Goal: Information Seeking & Learning: Check status

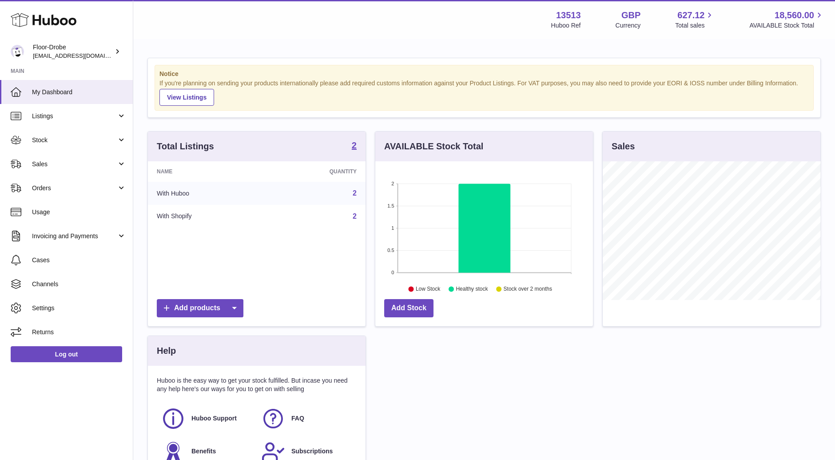
scroll to position [138, 218]
click at [73, 157] on link "Sales" at bounding box center [66, 164] width 133 height 24
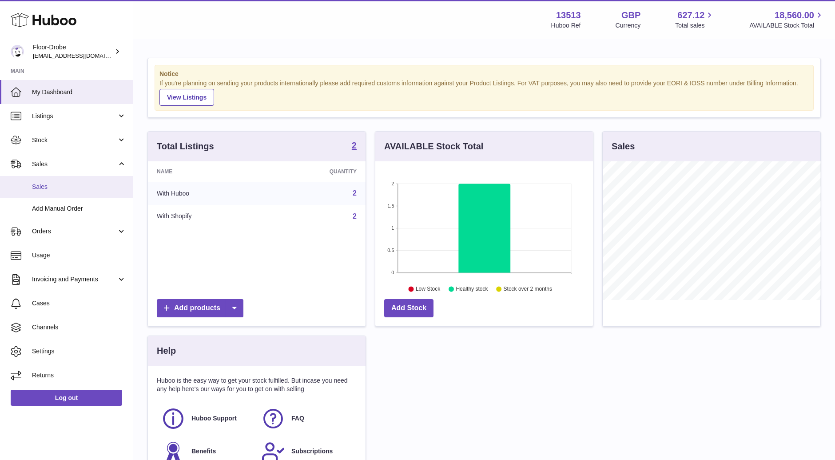
click at [68, 185] on span "Sales" at bounding box center [79, 186] width 94 height 8
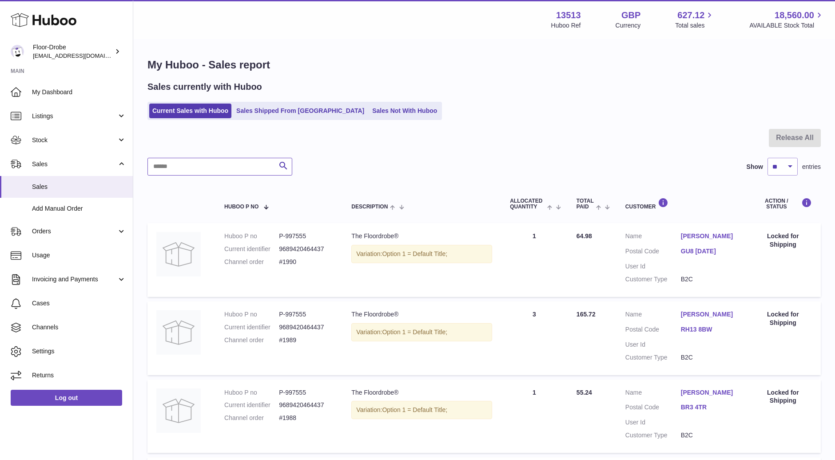
click at [230, 172] on input "text" at bounding box center [219, 167] width 145 height 18
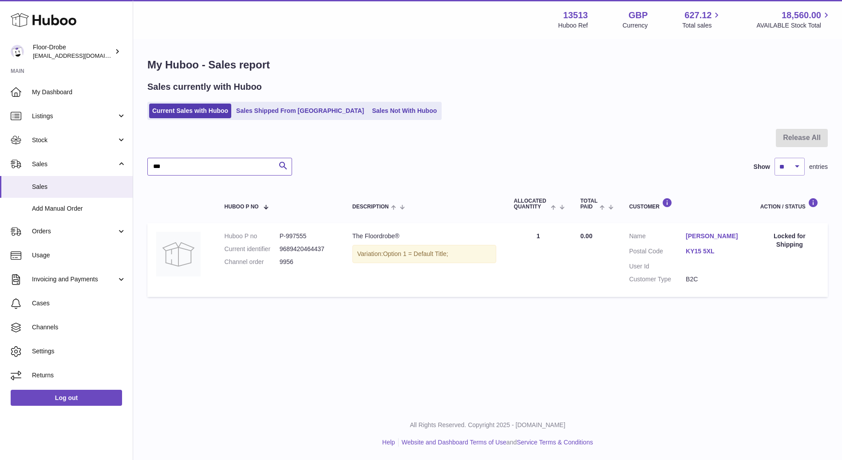
type input "***"
click at [309, 322] on div "Menu Huboo 13513 Huboo Ref GBP Currency 627.12 Total sales 18,560.00 AVAILABLE …" at bounding box center [487, 203] width 709 height 407
click at [219, 103] on ul "Current Sales with Huboo Sales Shipped From Huboo Sales Not With Huboo" at bounding box center [294, 111] width 294 height 18
click at [214, 115] on link "Current Sales with Huboo" at bounding box center [190, 110] width 82 height 15
